Goal: Information Seeking & Learning: Learn about a topic

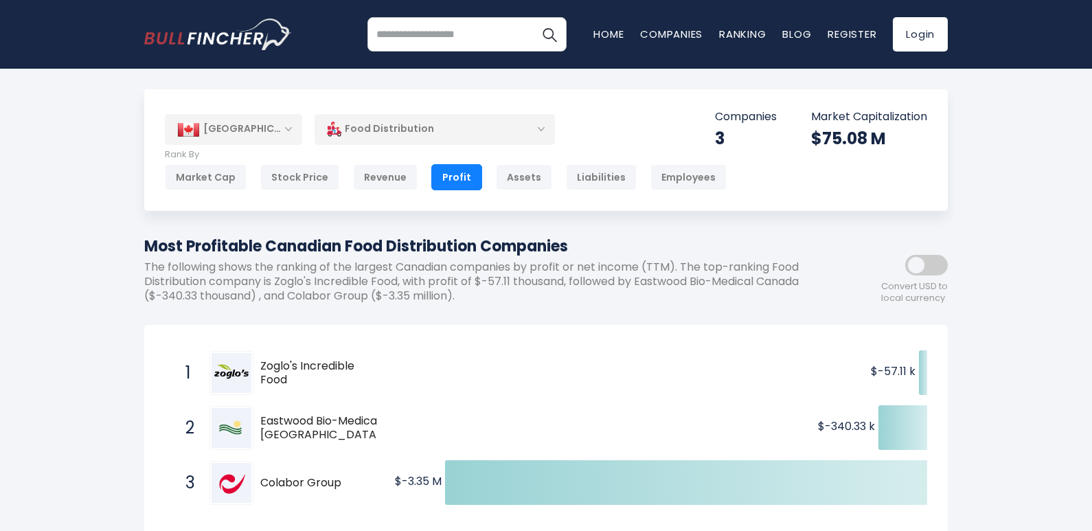
drag, startPoint x: 358, startPoint y: 362, endPoint x: 229, endPoint y: 370, distance: 130.1
click at [229, 370] on span "1 Zoglo's Incredible Food [DOMAIN_NAME]" at bounding box center [275, 372] width 206 height 51
drag, startPoint x: 303, startPoint y: 382, endPoint x: 244, endPoint y: 355, distance: 64.2
click at [244, 355] on div "1 Zoglo's Incredible Food [DOMAIN_NAME]" at bounding box center [271, 373] width 185 height 44
click at [273, 364] on span "Zoglo's Incredible Food" at bounding box center [312, 373] width 104 height 29
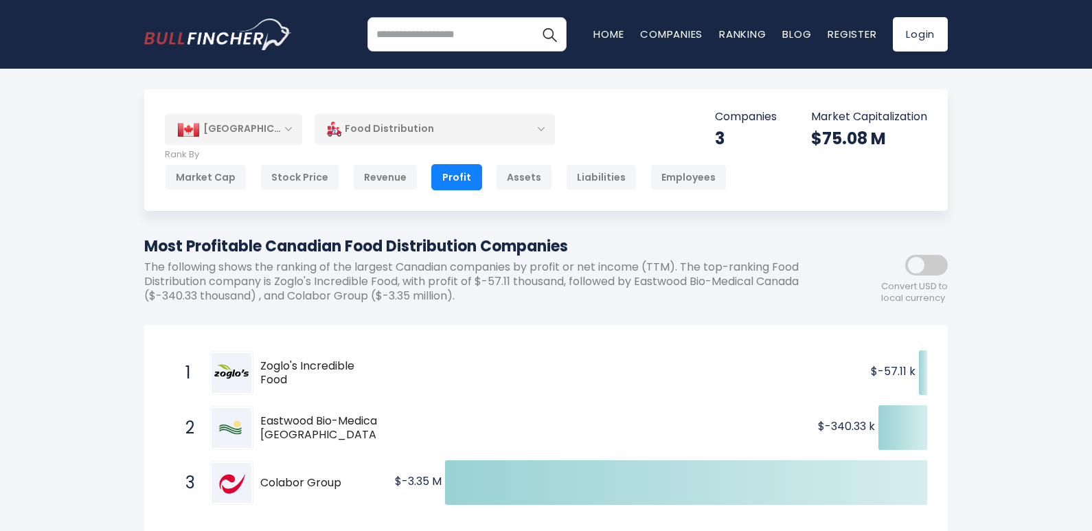
click at [273, 364] on span "Zoglo's Incredible Food" at bounding box center [312, 373] width 104 height 29
click at [309, 436] on span "Eastwood Bio-Medical [GEOGRAPHIC_DATA]" at bounding box center [320, 428] width 121 height 29
click at [308, 437] on span "Eastwood Bio-Medical [GEOGRAPHIC_DATA]" at bounding box center [320, 428] width 121 height 29
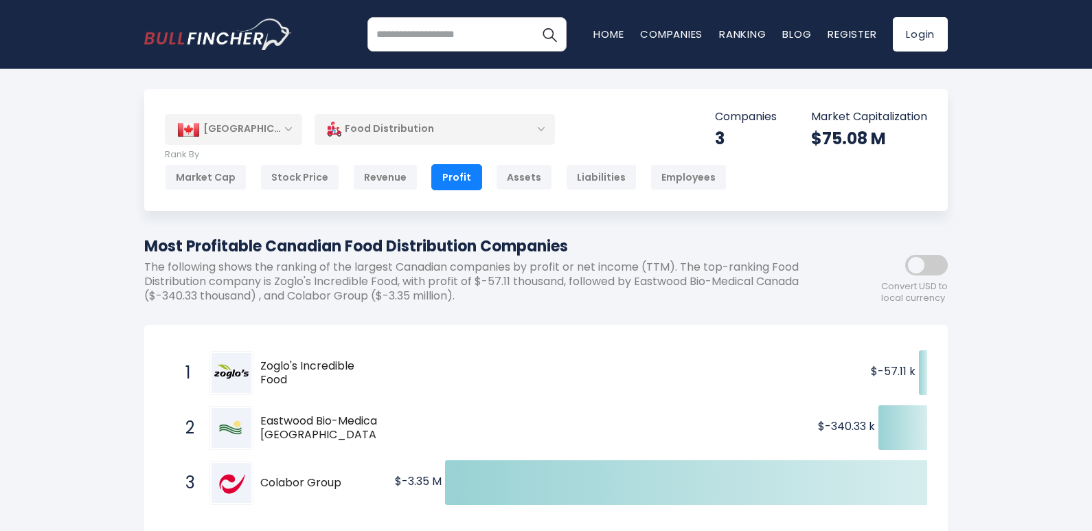
click at [305, 440] on span "Eastwood Bio-Medical [GEOGRAPHIC_DATA]" at bounding box center [320, 428] width 121 height 29
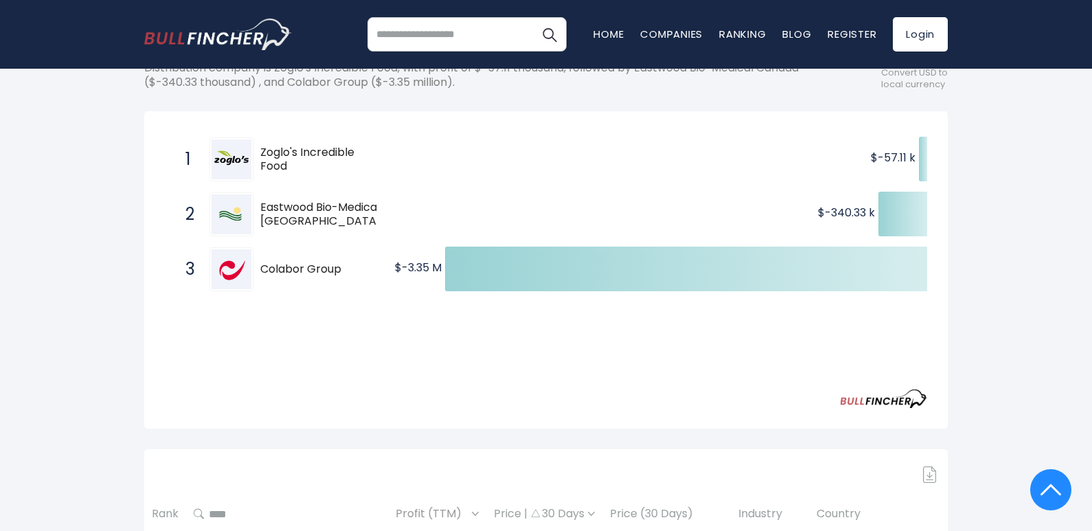
scroll to position [69, 0]
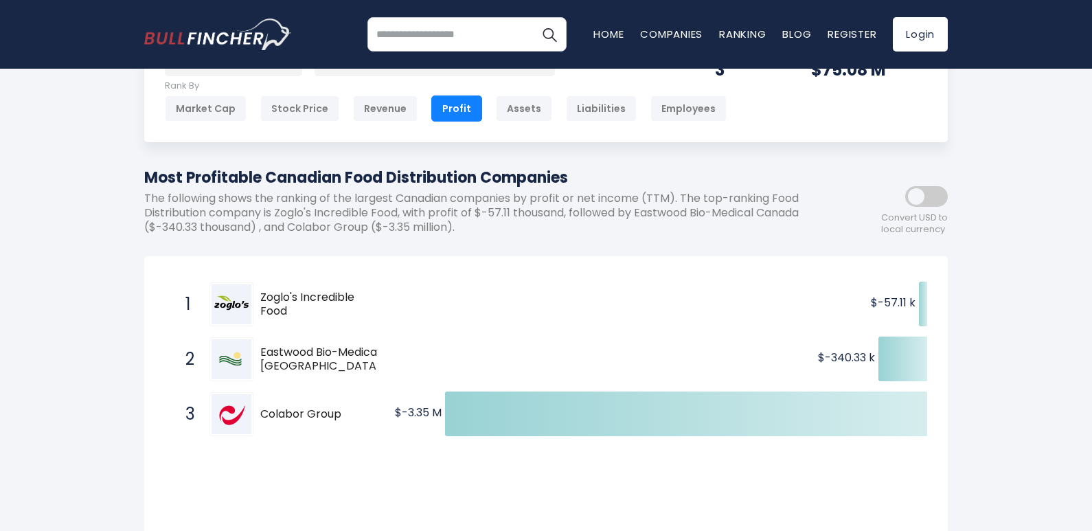
click at [267, 302] on span "Zoglo's Incredible Food" at bounding box center [312, 304] width 104 height 29
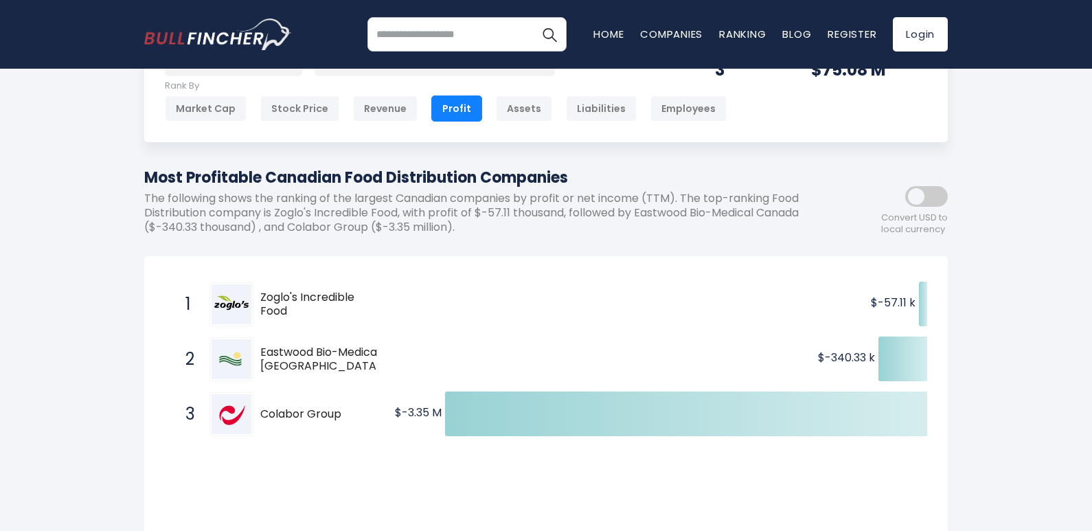
drag, startPoint x: 288, startPoint y: 311, endPoint x: 243, endPoint y: 297, distance: 46.9
click at [243, 297] on div "1 Zoglo's Incredible Food [DOMAIN_NAME]" at bounding box center [271, 304] width 185 height 44
drag, startPoint x: 267, startPoint y: 293, endPoint x: 265, endPoint y: 315, distance: 22.1
click at [276, 316] on span "Zoglo's Incredible Food" at bounding box center [312, 304] width 104 height 29
drag, startPoint x: 235, startPoint y: 284, endPoint x: 394, endPoint y: 331, distance: 165.4
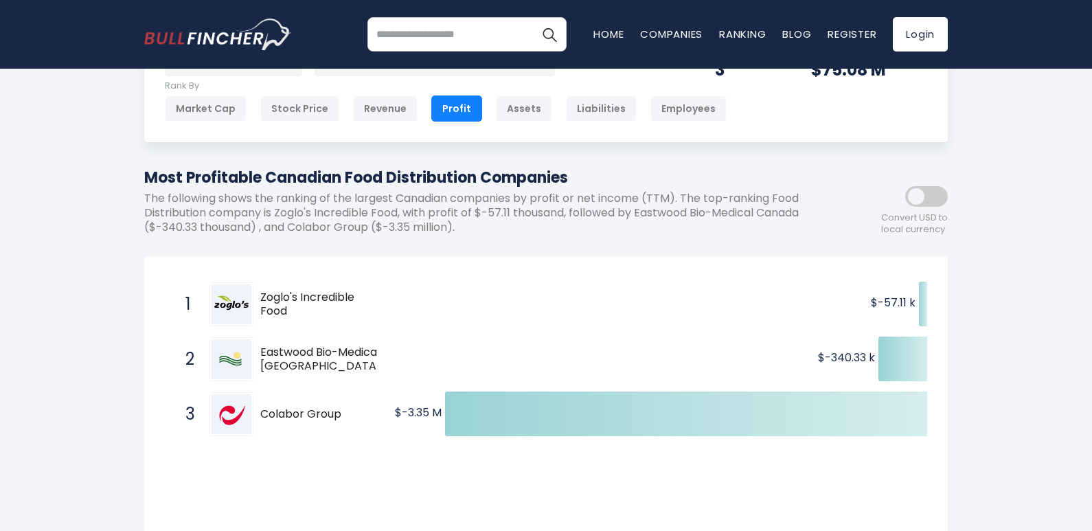
click at [393, 331] on div "Created with Highcharts 12.1.2 $-57.11 k ​ $-57.11 k $-340.33 k ​ $-340.33 k $-…" at bounding box center [546, 359] width 762 height 165
drag, startPoint x: 279, startPoint y: 340, endPoint x: 396, endPoint y: 426, distance: 144.9
click at [396, 426] on div "Created with Highcharts 12.1.2 $-57.11 k ​ $-57.11 k $-340.33 k ​ $-340.33 k $-…" at bounding box center [546, 359] width 762 height 165
